Goal: Transaction & Acquisition: Purchase product/service

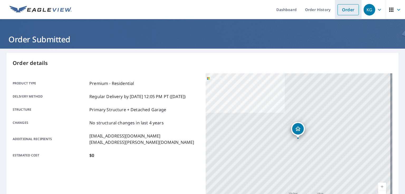
click at [337, 9] on link "Order" at bounding box center [347, 9] width 21 height 11
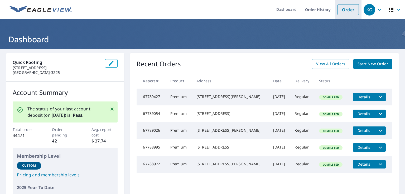
click at [337, 12] on link "Order" at bounding box center [347, 9] width 21 height 11
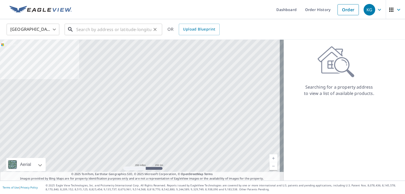
click at [103, 27] on input "text" at bounding box center [113, 29] width 75 height 15
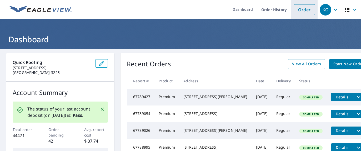
click at [258, 11] on link "Order" at bounding box center [304, 9] width 21 height 11
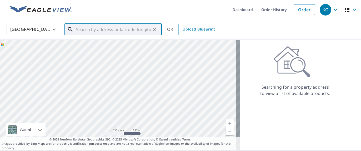
click at [80, 32] on input "text" at bounding box center [113, 29] width 75 height 15
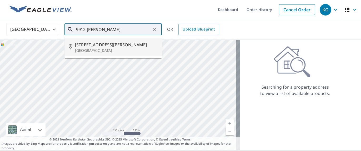
click at [95, 47] on span "9912 Dawn Trl" at bounding box center [116, 45] width 83 height 6
type input "9912 Dawn Trl San Antonio, TX 78254"
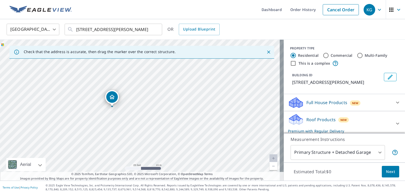
click at [258, 82] on span "Next" at bounding box center [390, 172] width 9 height 7
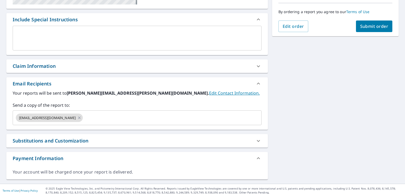
scroll to position [135, 0]
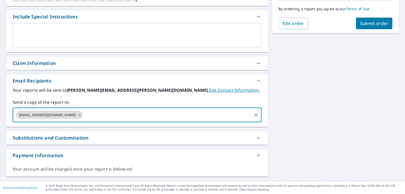
click at [83, 82] on input "text" at bounding box center [167, 115] width 168 height 10
type input "austin.richards@quickroofing.com"
click at [258, 27] on button "Submit order" at bounding box center [374, 24] width 37 height 12
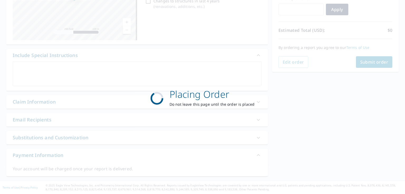
scroll to position [96, 0]
